Goal: Information Seeking & Learning: Check status

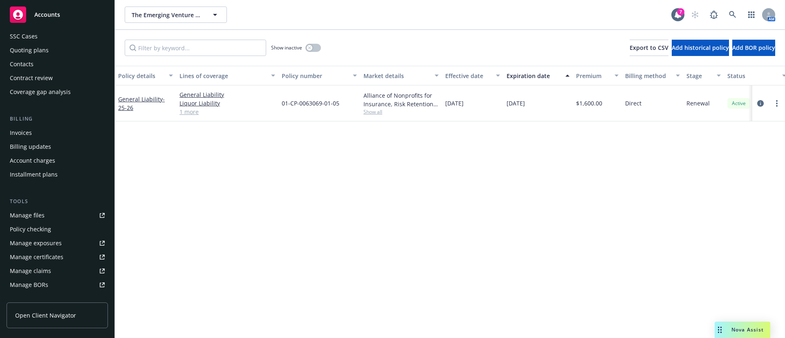
scroll to position [123, 0]
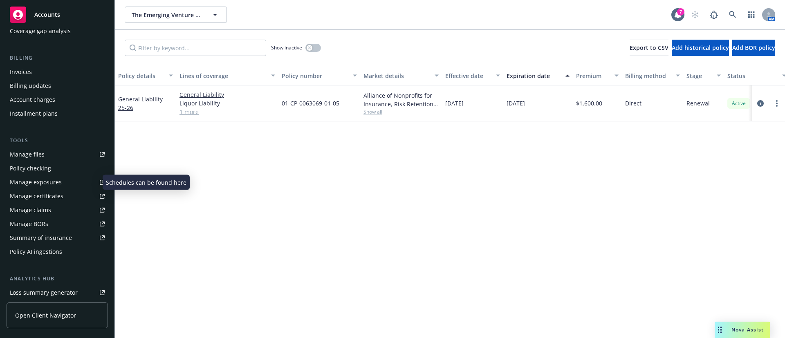
click at [55, 178] on div "Manage exposures" at bounding box center [36, 182] width 52 height 13
click at [314, 225] on div "Policy details Lines of coverage Policy number Market details Effective date Ex…" at bounding box center [450, 202] width 670 height 272
click at [68, 211] on link "Manage claims" at bounding box center [57, 210] width 101 height 13
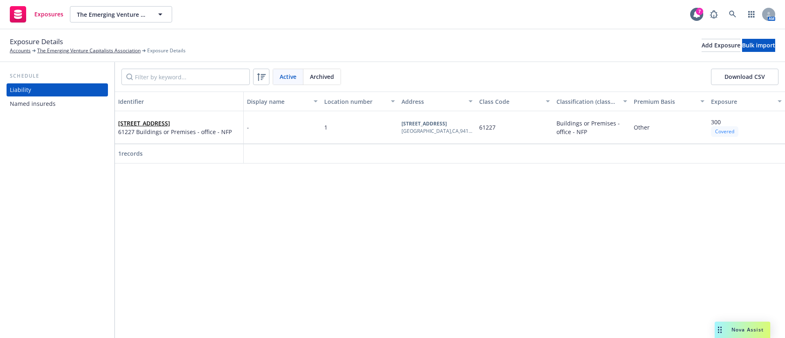
click at [49, 101] on div "Named insureds" at bounding box center [33, 103] width 46 height 13
